Goal: Task Accomplishment & Management: Complete application form

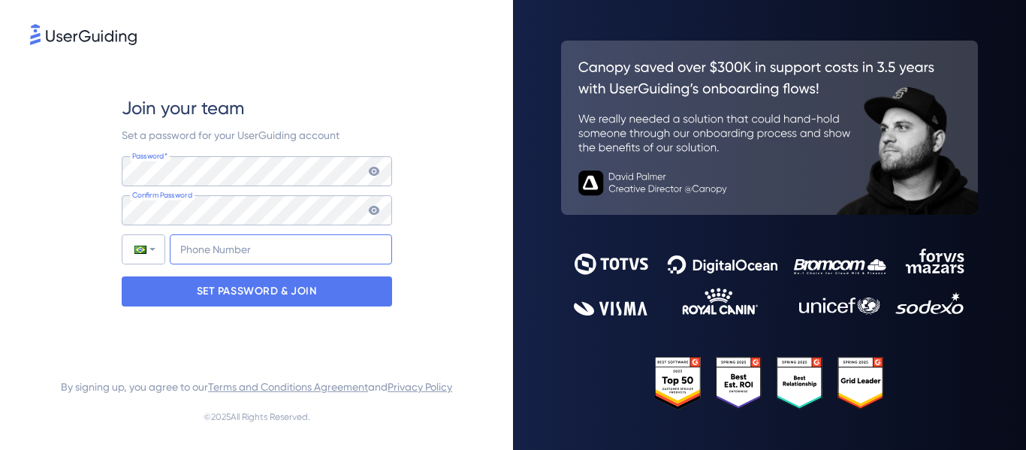
click at [240, 249] on input "+55" at bounding box center [281, 249] width 222 height 30
type input "+55 (51)"
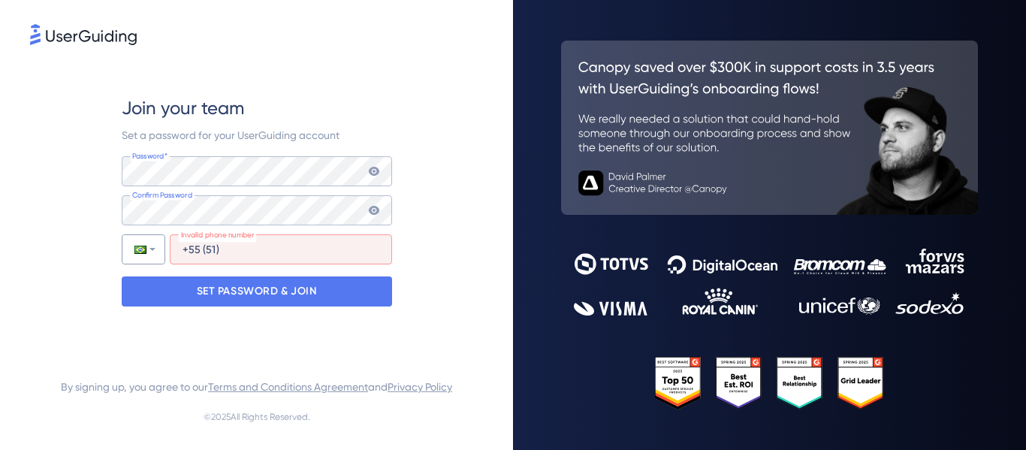
click at [145, 260] on div at bounding box center [143, 249] width 42 height 29
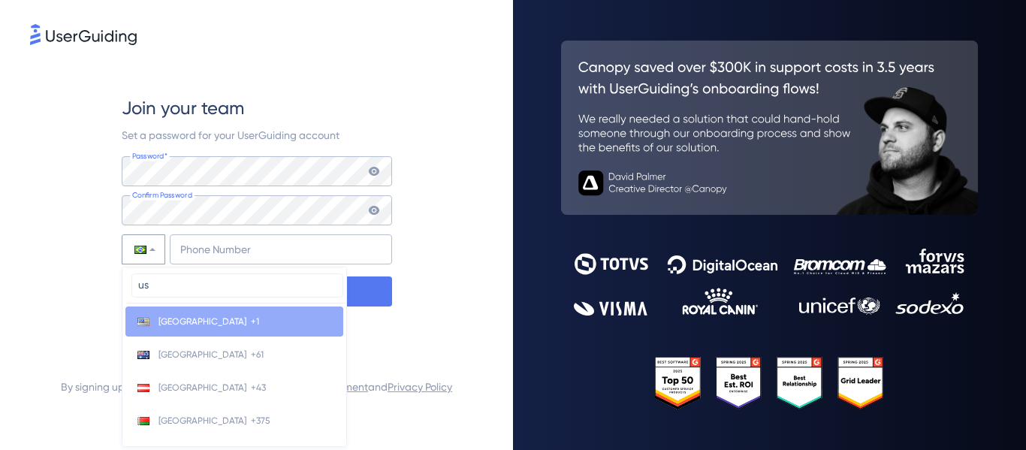
type input "us"
click at [191, 315] on span "[GEOGRAPHIC_DATA]" at bounding box center [202, 321] width 88 height 12
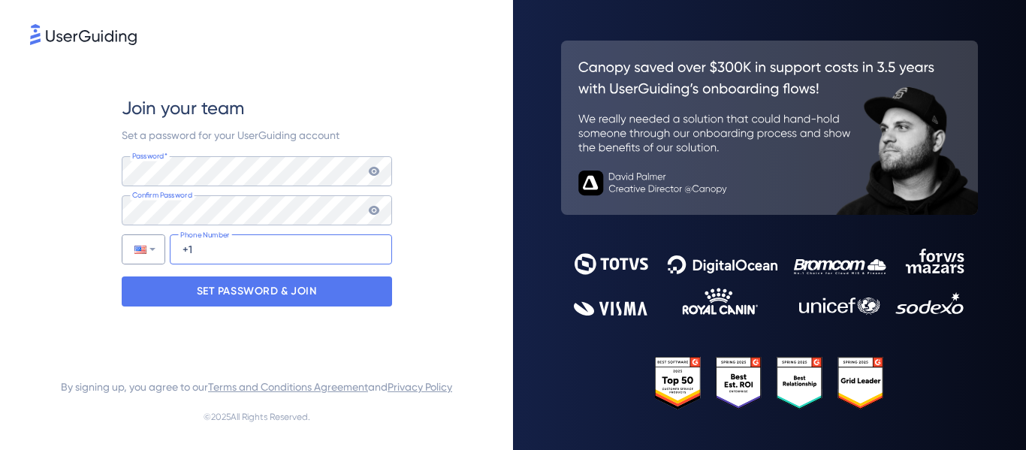
click at [199, 252] on input "+1" at bounding box center [281, 249] width 222 height 30
type input "[PHONE_NUMBER]"
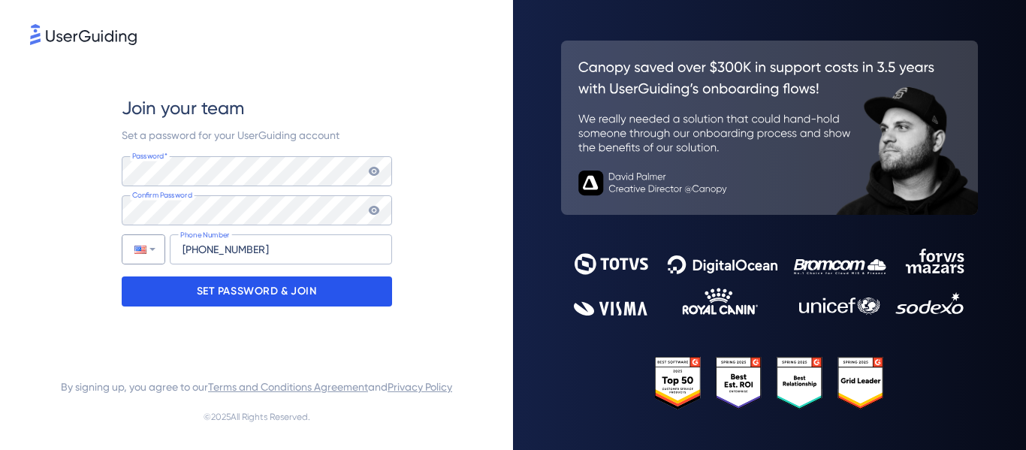
click at [282, 293] on p "SET PASSWORD & JOIN" at bounding box center [257, 291] width 120 height 24
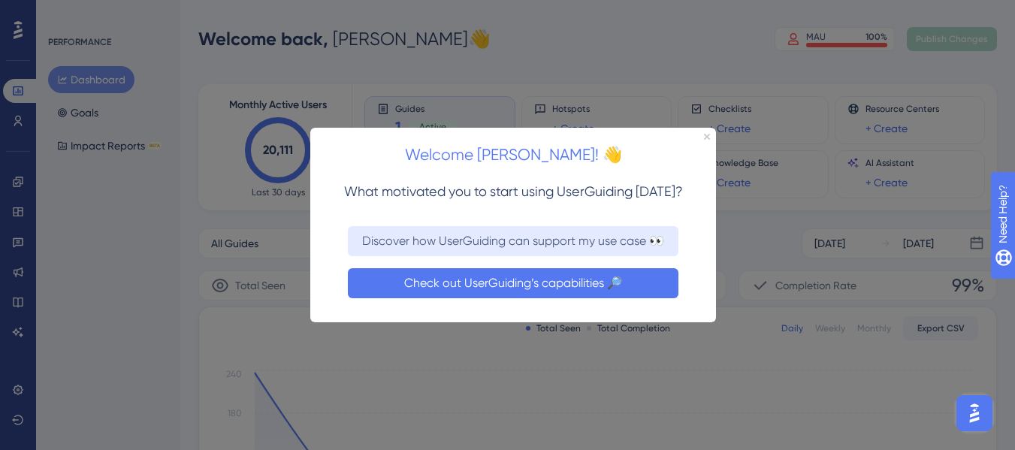
click at [510, 279] on button "Check out UserGuiding’s capabilities 🔎" at bounding box center [513, 282] width 330 height 30
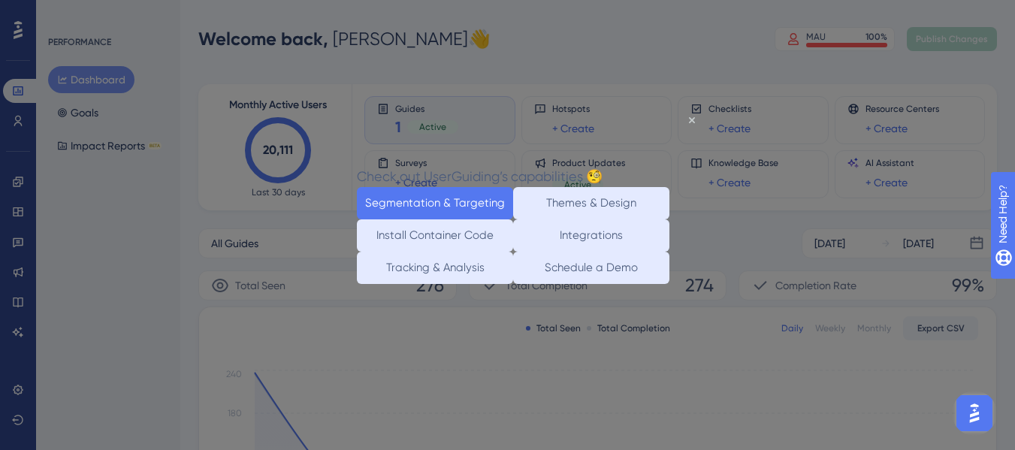
click at [404, 201] on button "Segmentation & Targeting" at bounding box center [435, 203] width 156 height 32
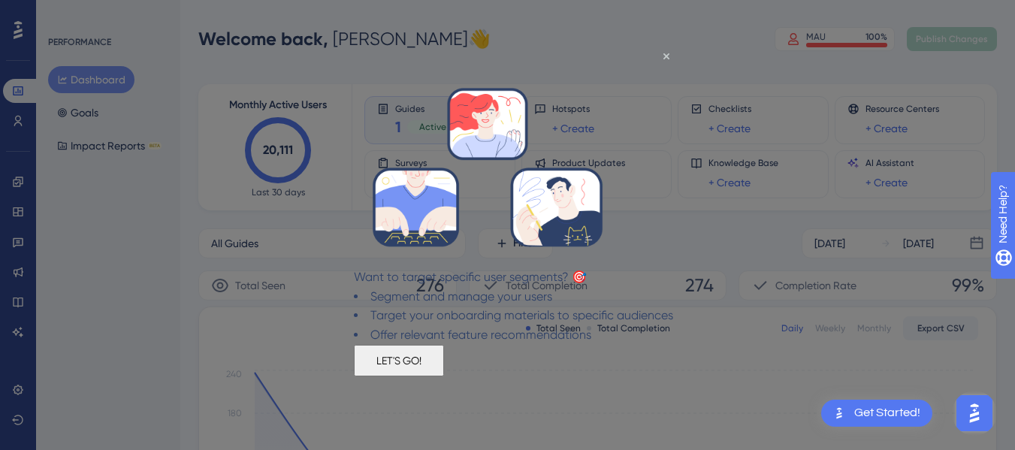
drag, startPoint x: 517, startPoint y: 371, endPoint x: 868, endPoint y: 418, distance: 353.9
click at [444, 371] on button "LET'S GO!" at bounding box center [399, 360] width 90 height 32
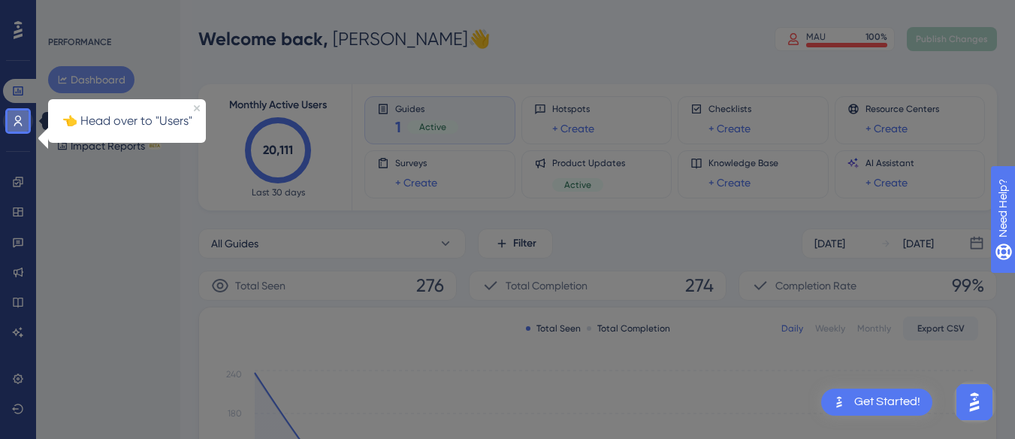
click at [14, 123] on icon at bounding box center [18, 121] width 12 height 12
